Goal: Find specific page/section: Find specific page/section

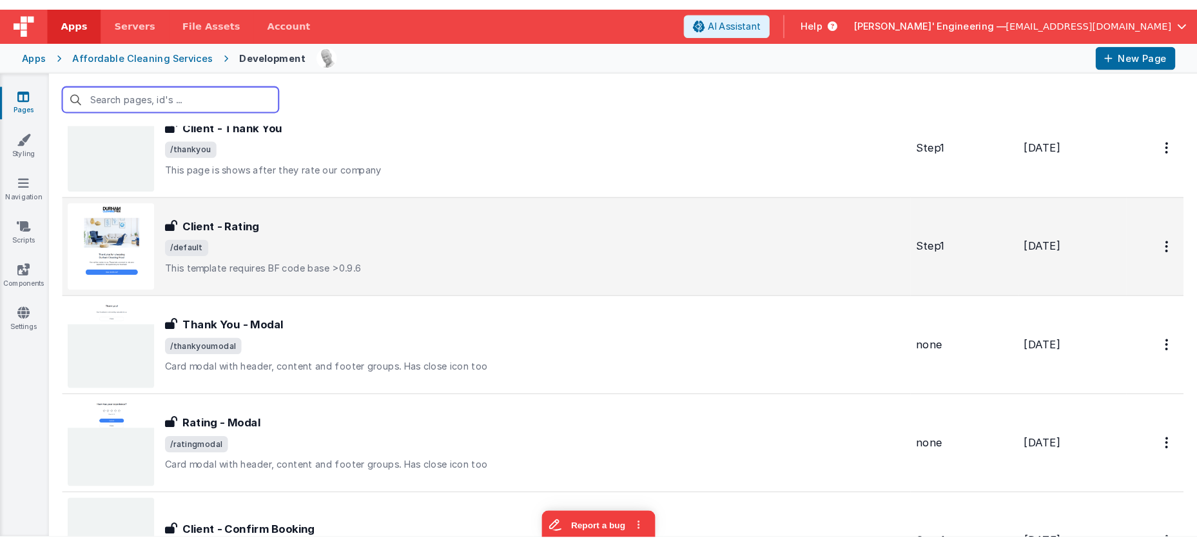
scroll to position [62, 0]
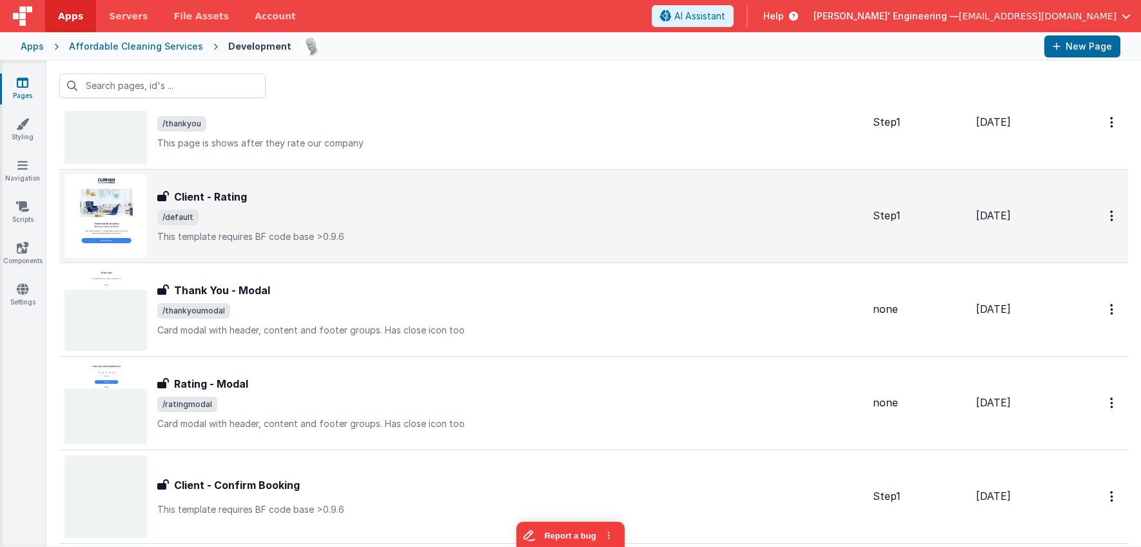
click at [604, 219] on span "/default" at bounding box center [509, 217] width 705 height 15
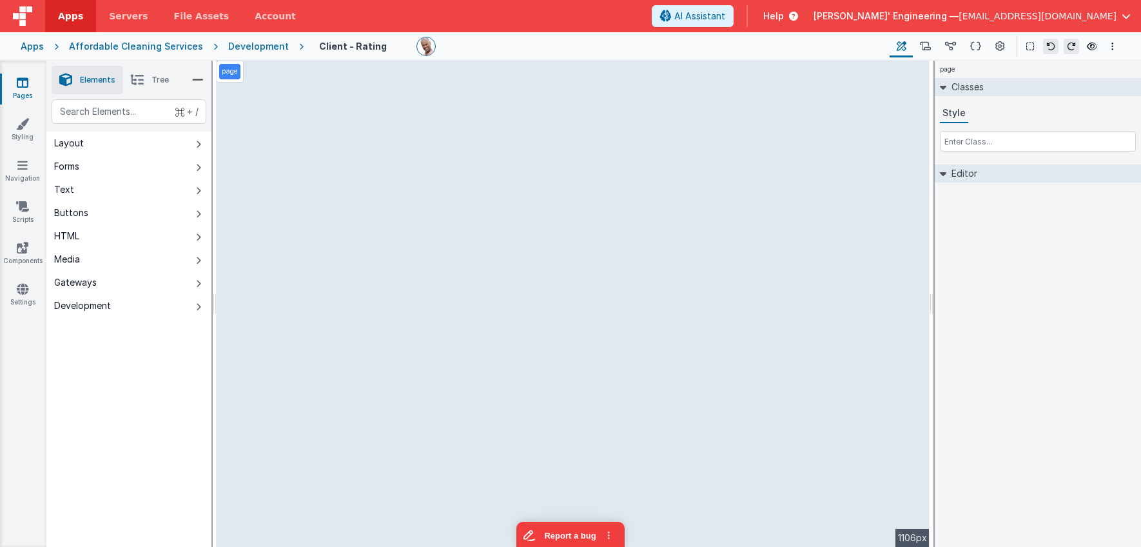
click at [249, 49] on div "Development" at bounding box center [258, 46] width 61 height 13
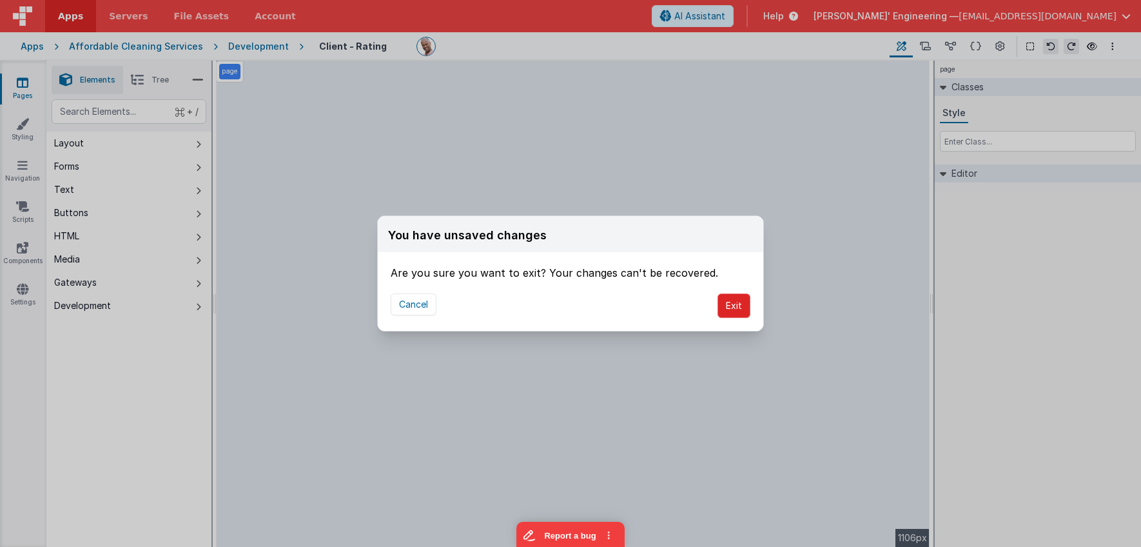
click at [739, 306] on button "Exit" at bounding box center [734, 305] width 33 height 24
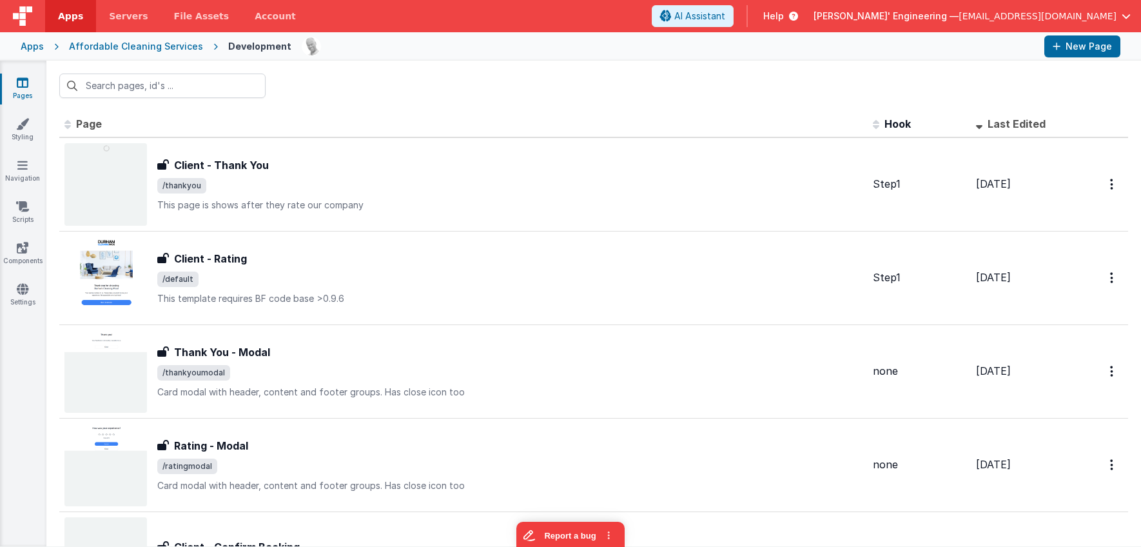
click at [24, 95] on link "Pages" at bounding box center [22, 89] width 46 height 26
click at [109, 48] on div "Affordable Cleaning Services" at bounding box center [136, 46] width 134 height 13
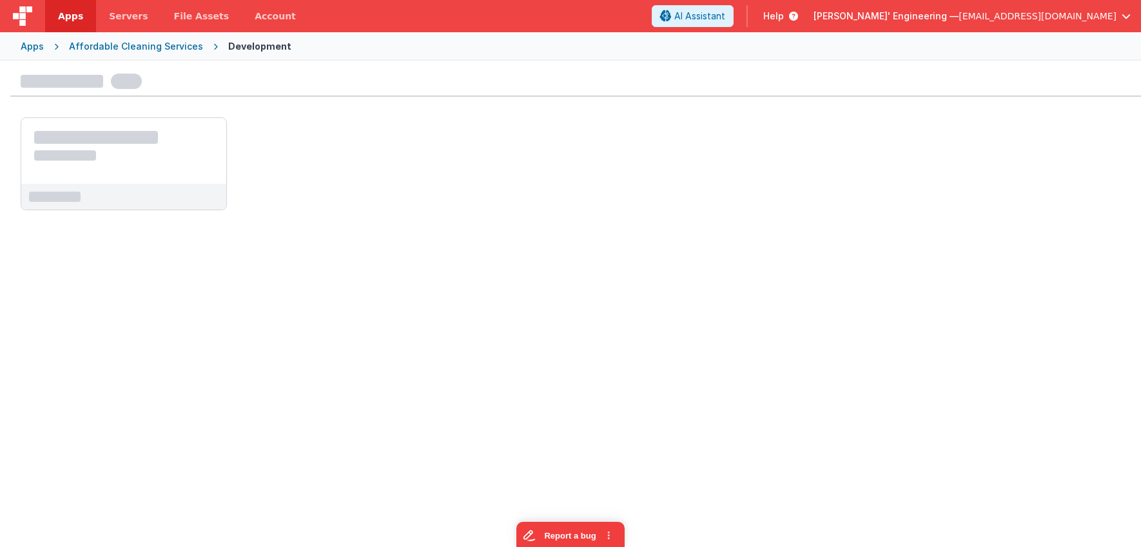
click at [37, 45] on div "Apps" at bounding box center [32, 46] width 23 height 13
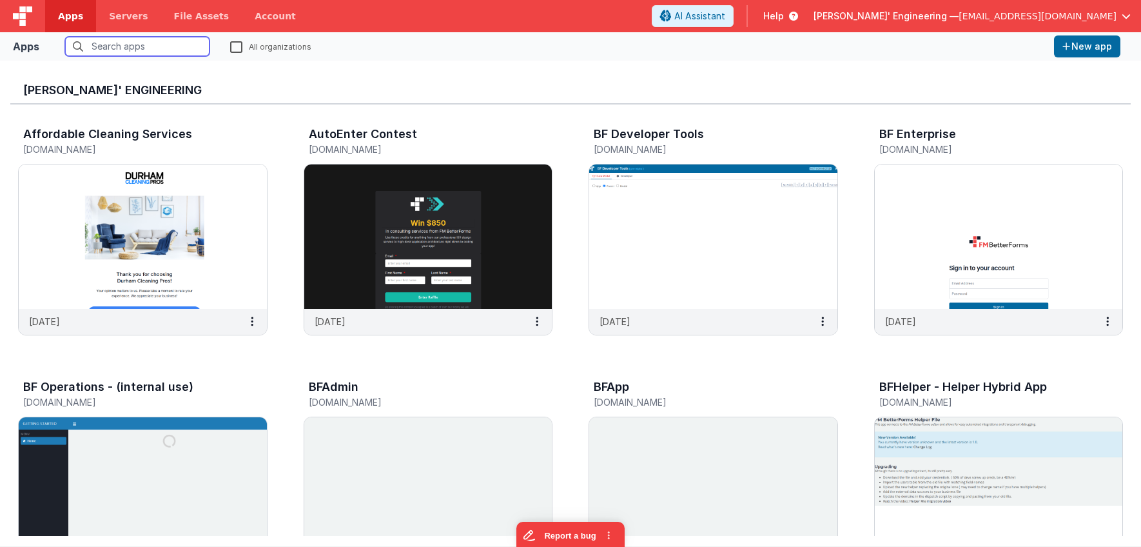
click at [159, 48] on input "text" at bounding box center [137, 46] width 144 height 19
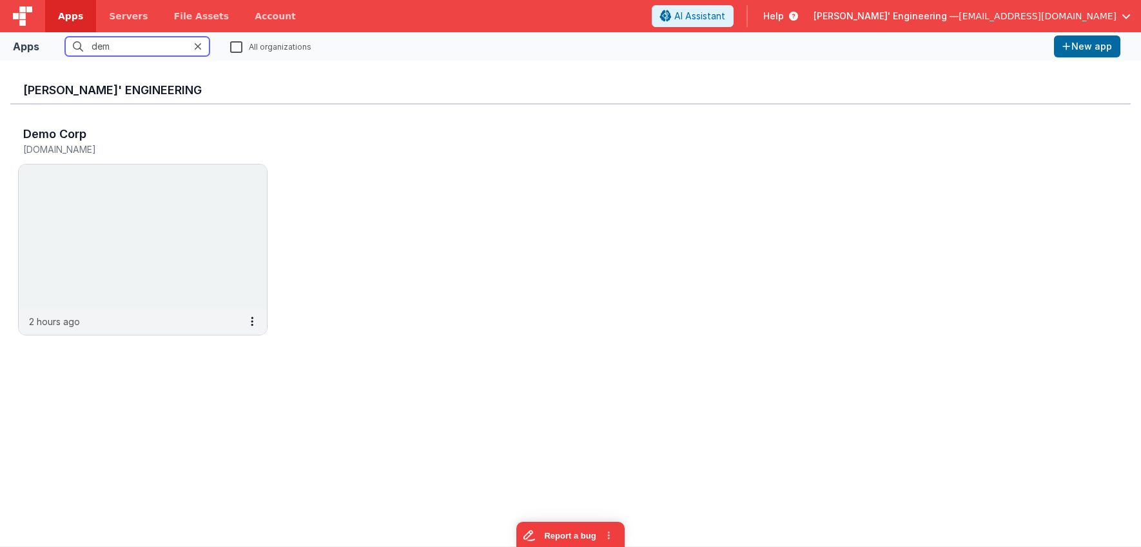
type input "demo"
click at [153, 182] on img at bounding box center [143, 236] width 248 height 144
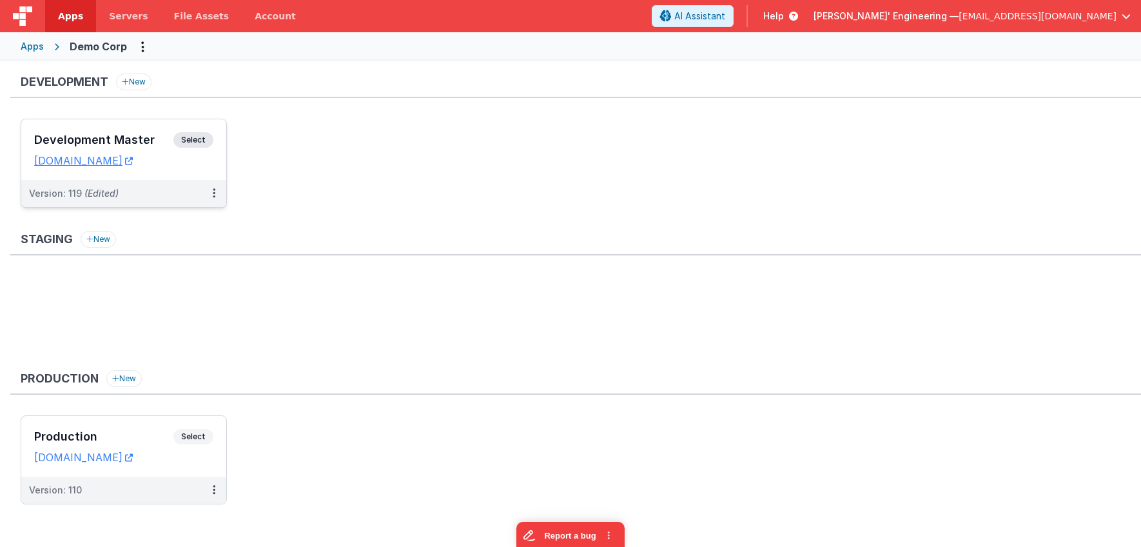
click at [202, 126] on div "Development Master Select URLs [DOMAIN_NAME]" at bounding box center [123, 149] width 205 height 61
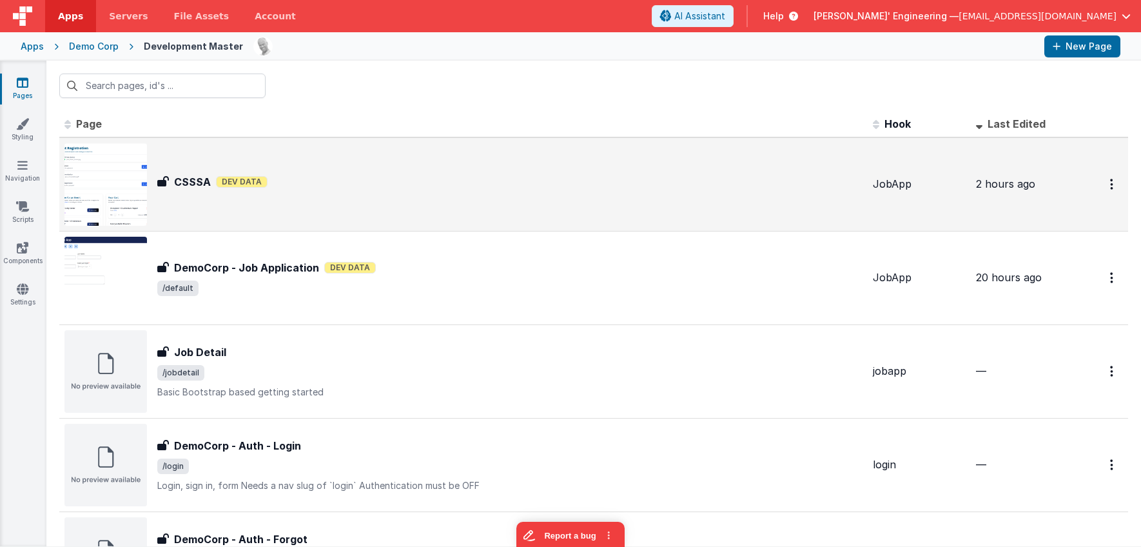
click at [304, 194] on div "CSSSA CSSSA Dev Data" at bounding box center [509, 184] width 705 height 21
